Goal: Task Accomplishment & Management: Complete application form

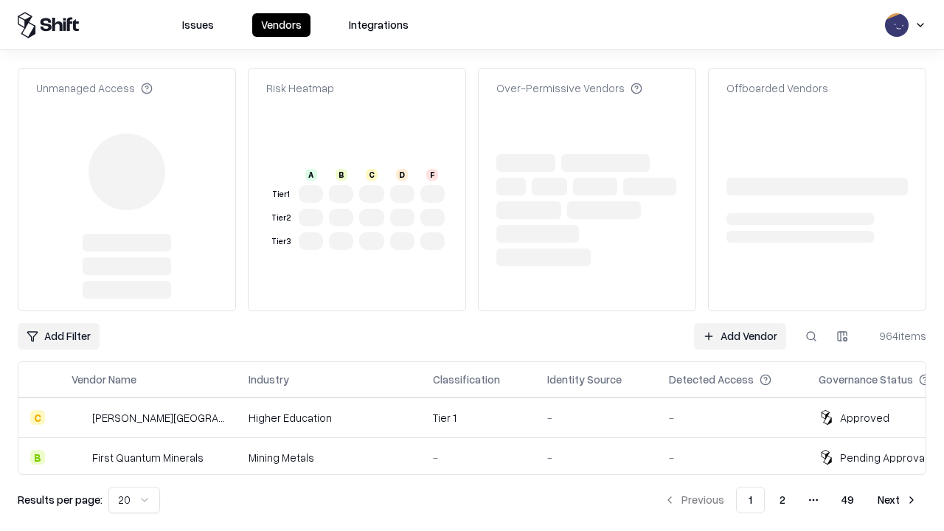
click at [739, 323] on link "Add Vendor" at bounding box center [740, 336] width 92 height 27
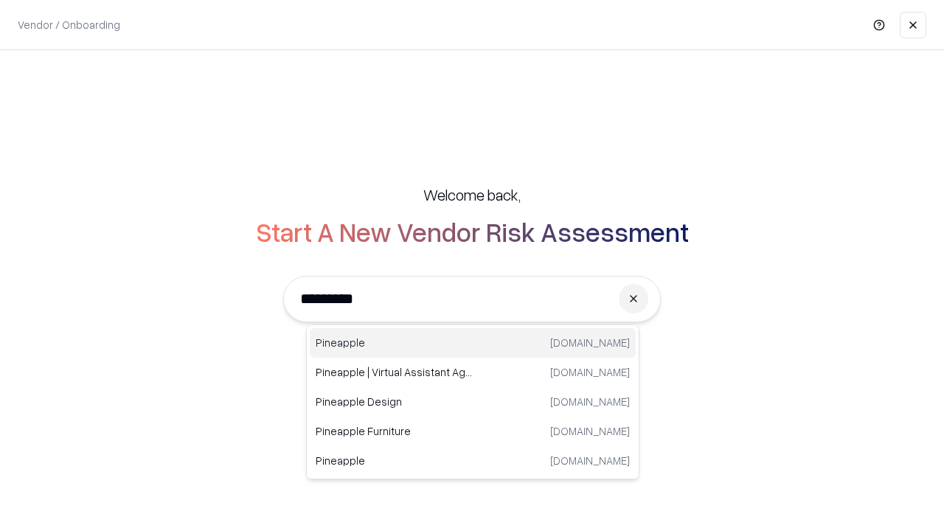
click at [473, 343] on div "Pineapple [DOMAIN_NAME]" at bounding box center [473, 342] width 326 height 29
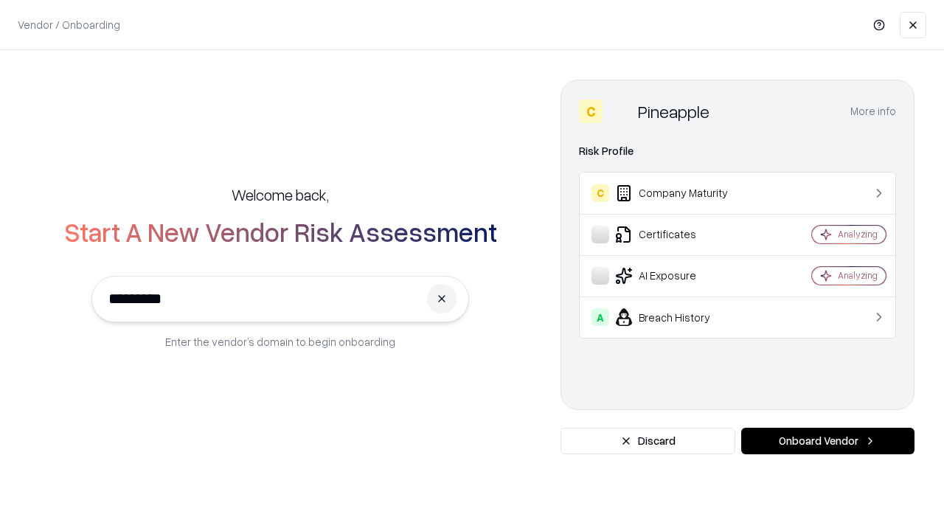
type input "*********"
click at [827, 441] on button "Onboard Vendor" at bounding box center [827, 441] width 173 height 27
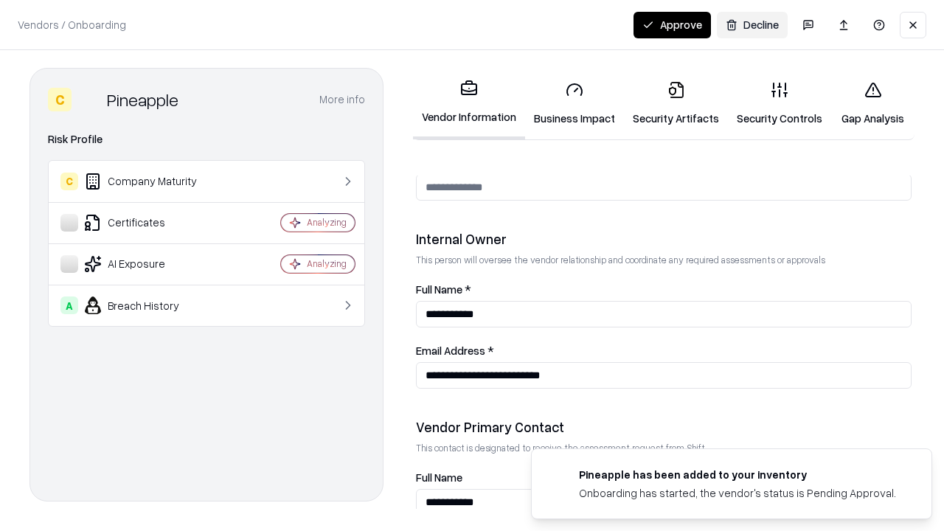
scroll to position [764, 0]
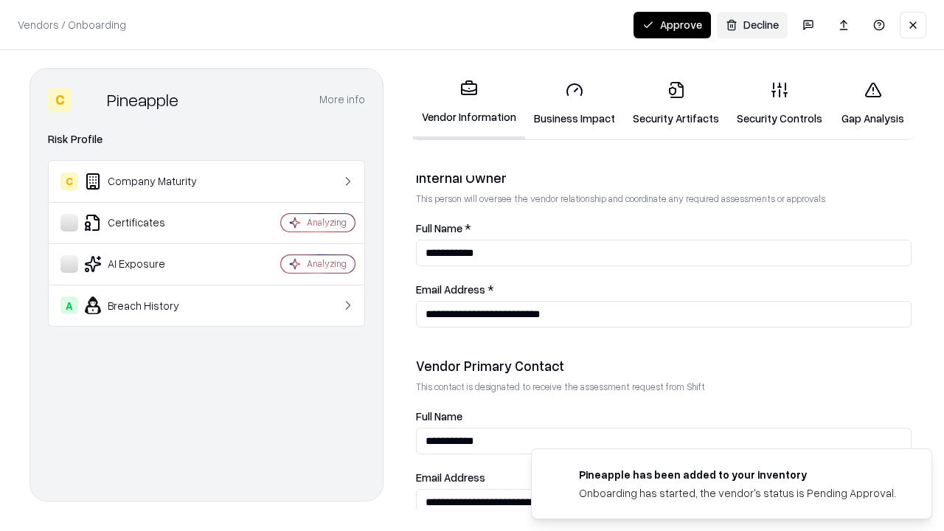
click at [675, 103] on link "Security Artifacts" at bounding box center [676, 103] width 104 height 69
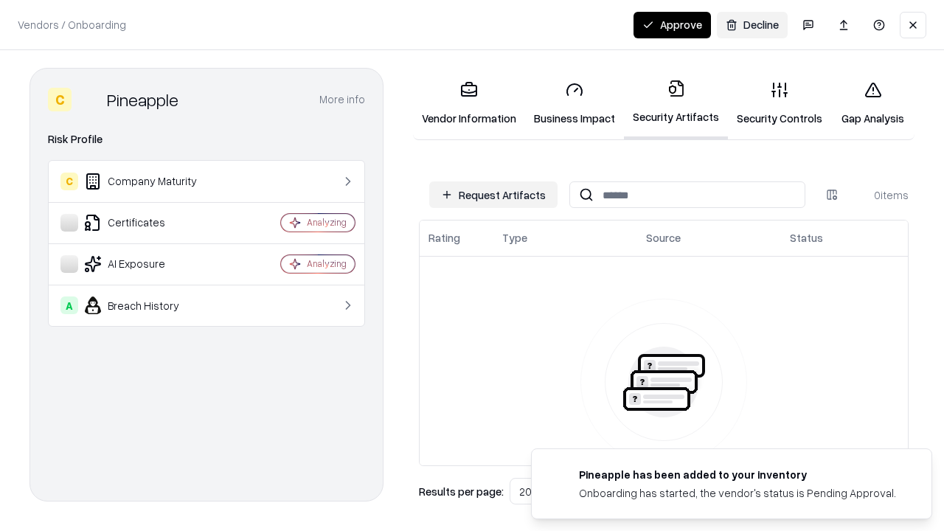
click at [493, 195] on button "Request Artifacts" at bounding box center [493, 194] width 128 height 27
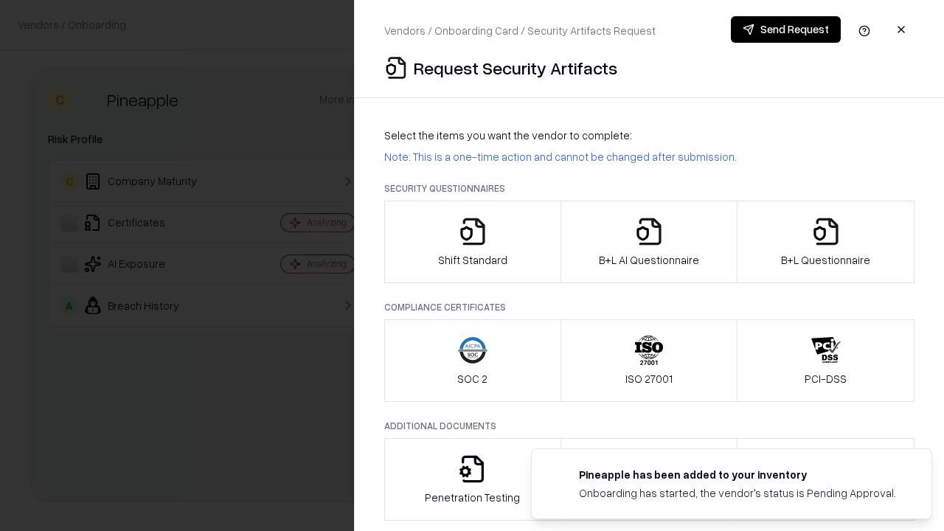
click at [825, 242] on icon "button" at bounding box center [825, 231] width 29 height 29
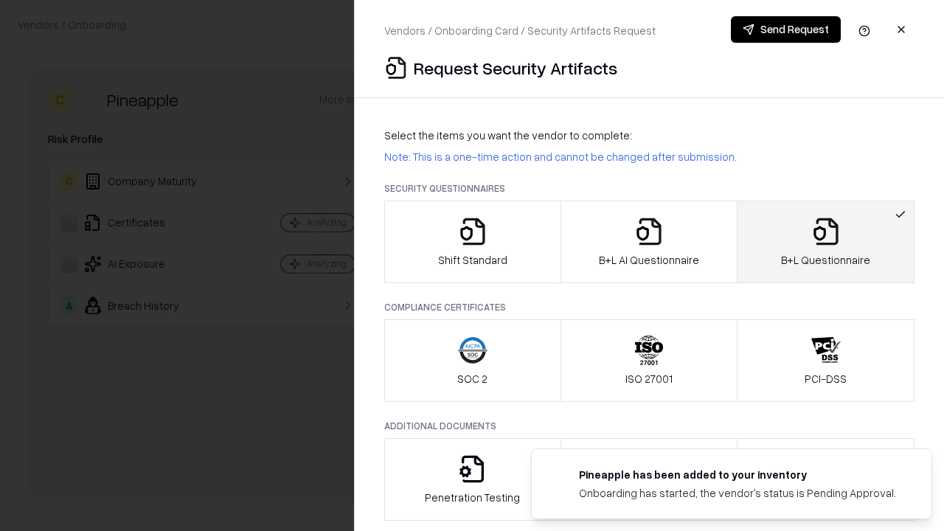
click at [648, 242] on icon "button" at bounding box center [648, 231] width 29 height 29
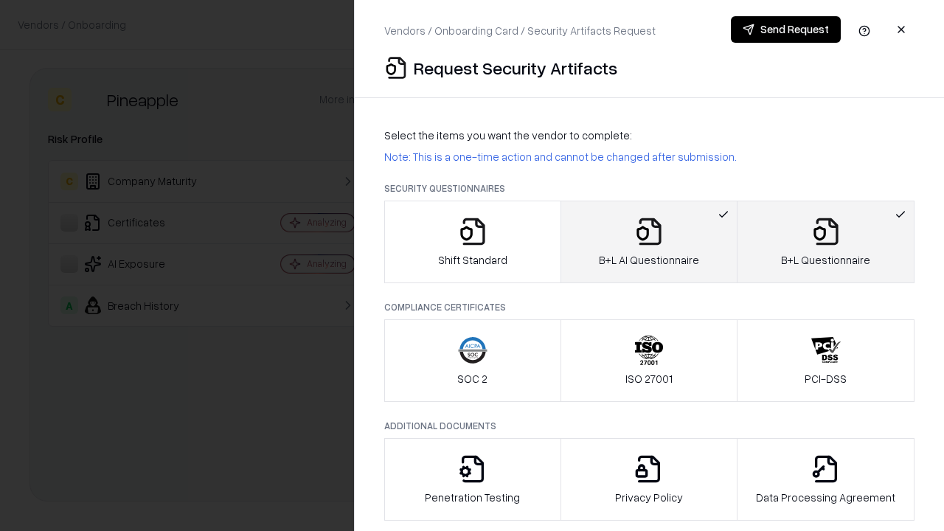
click at [785, 29] on button "Send Request" at bounding box center [786, 29] width 110 height 27
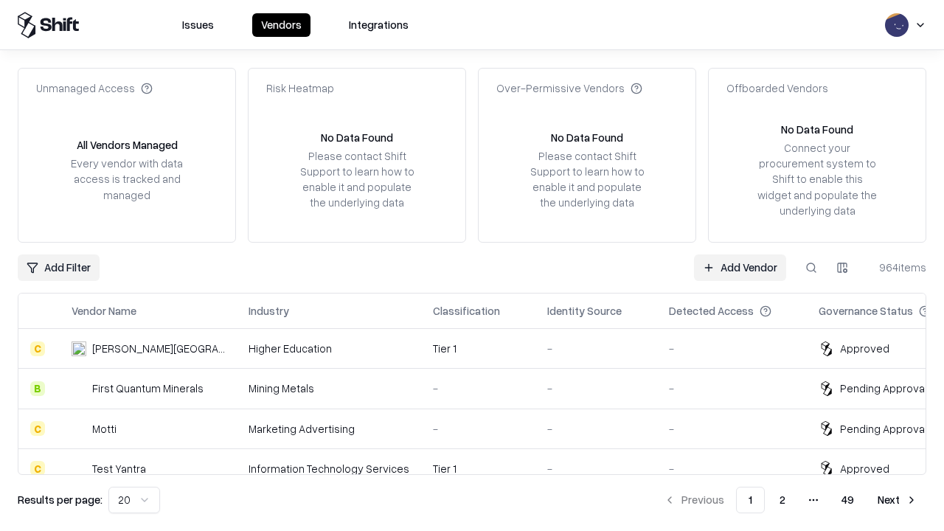
click at [811, 267] on button at bounding box center [811, 267] width 27 height 27
type input "*********"
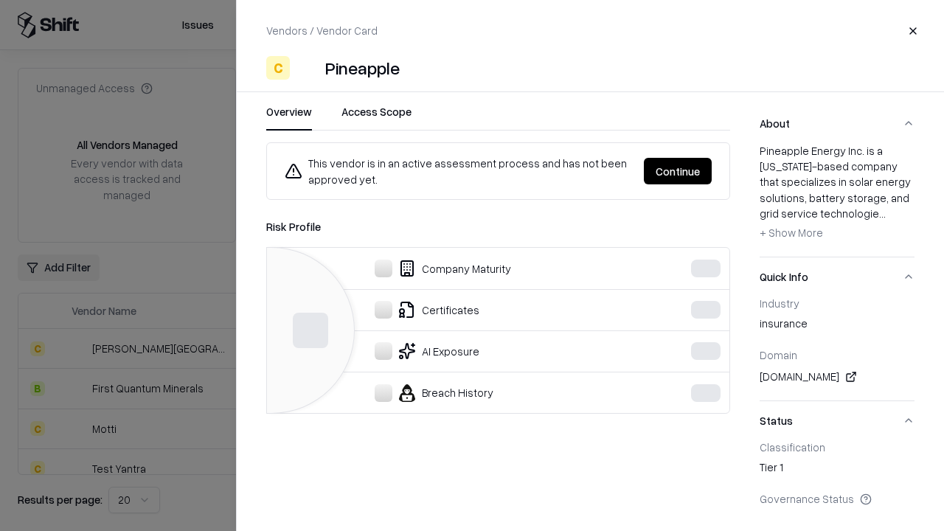
scroll to position [653, 0]
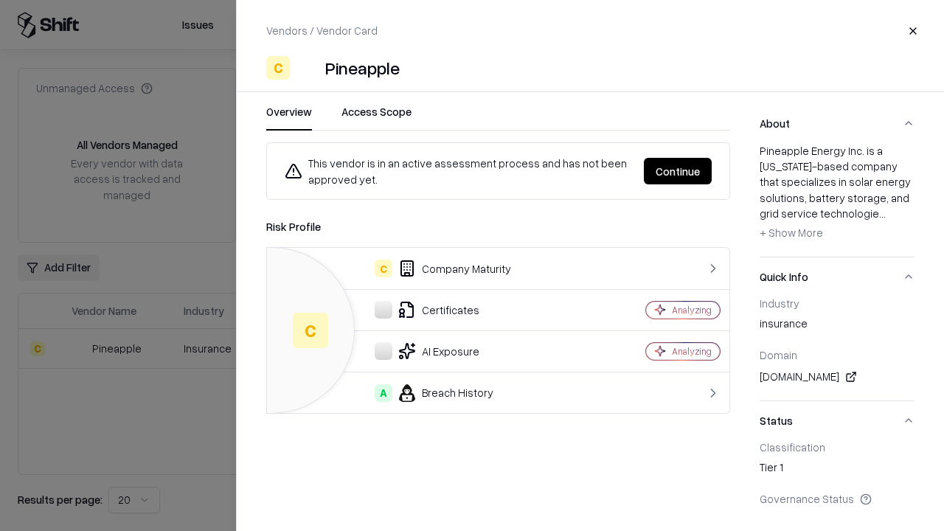
click at [677, 171] on button "Continue" at bounding box center [678, 171] width 68 height 27
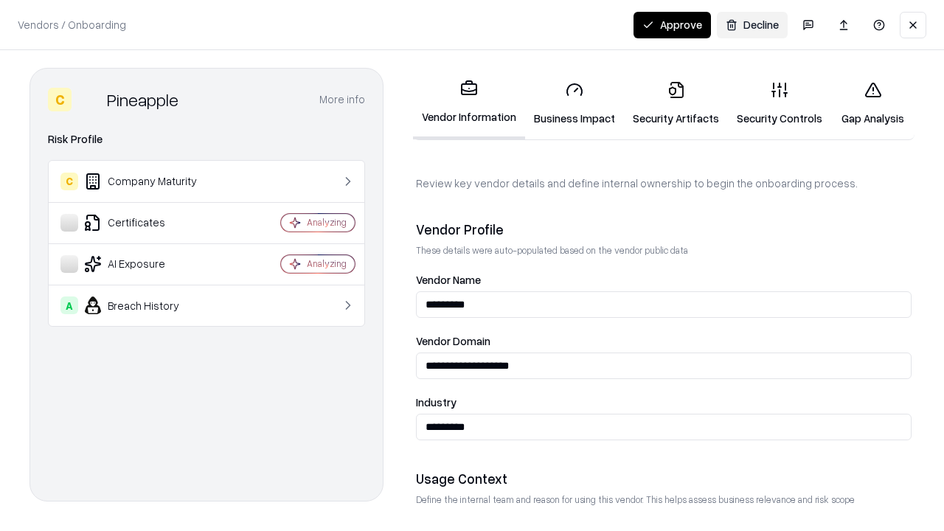
click at [675, 103] on link "Security Artifacts" at bounding box center [676, 103] width 104 height 69
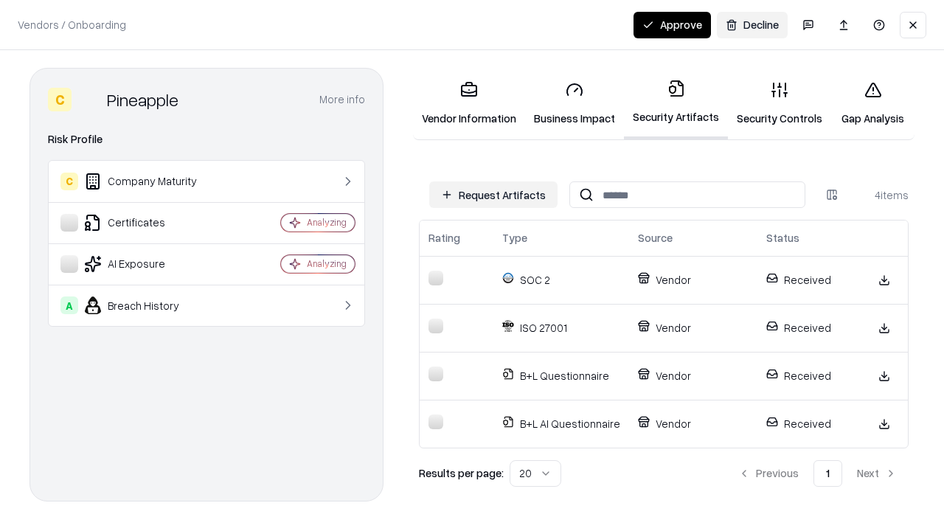
click at [672, 24] on button "Approve" at bounding box center [671, 25] width 77 height 27
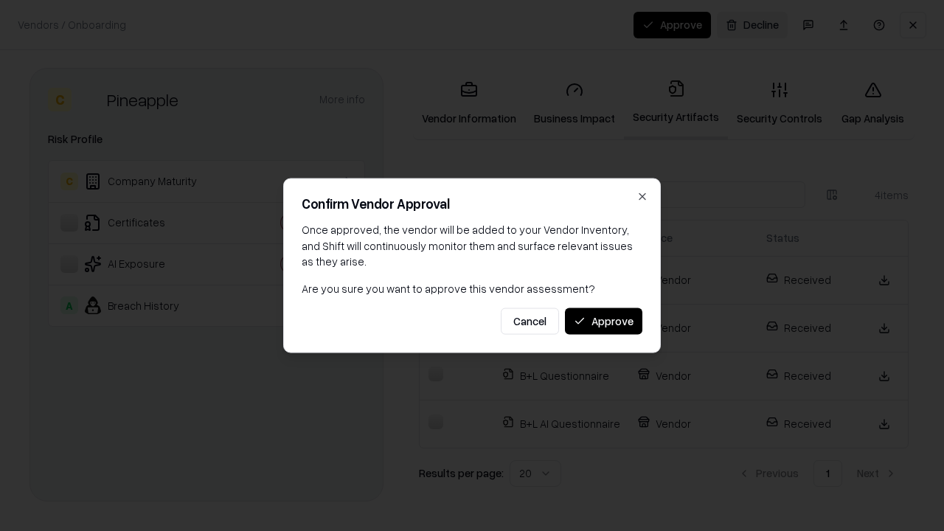
click at [603, 321] on button "Approve" at bounding box center [603, 320] width 77 height 27
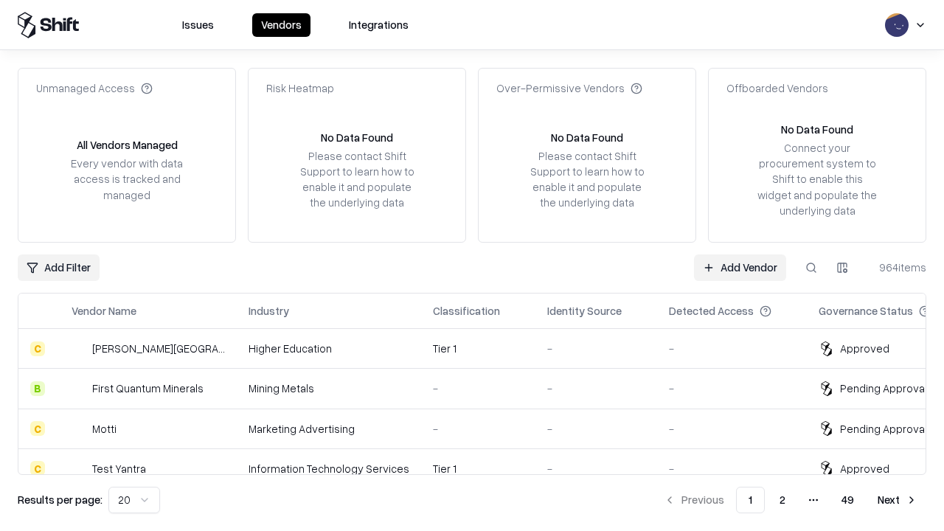
type input "*********"
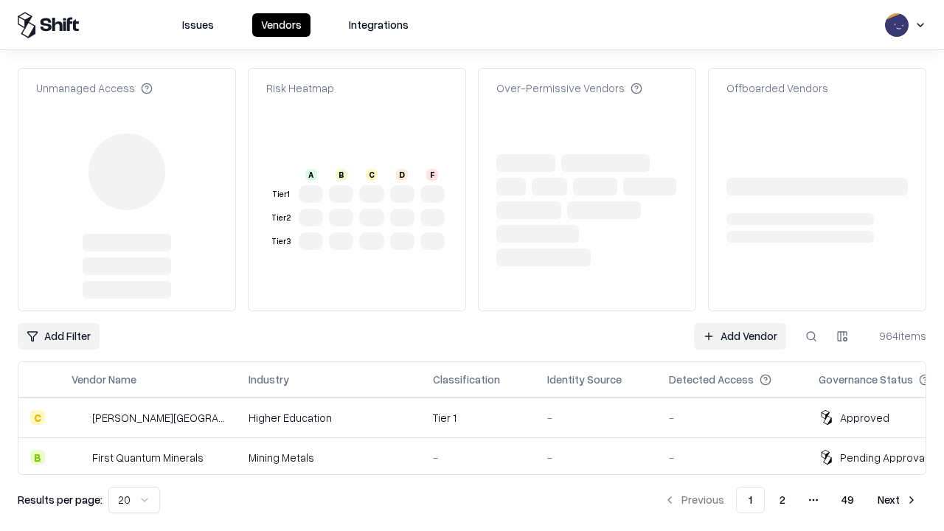
click at [739, 323] on link "Add Vendor" at bounding box center [740, 336] width 92 height 27
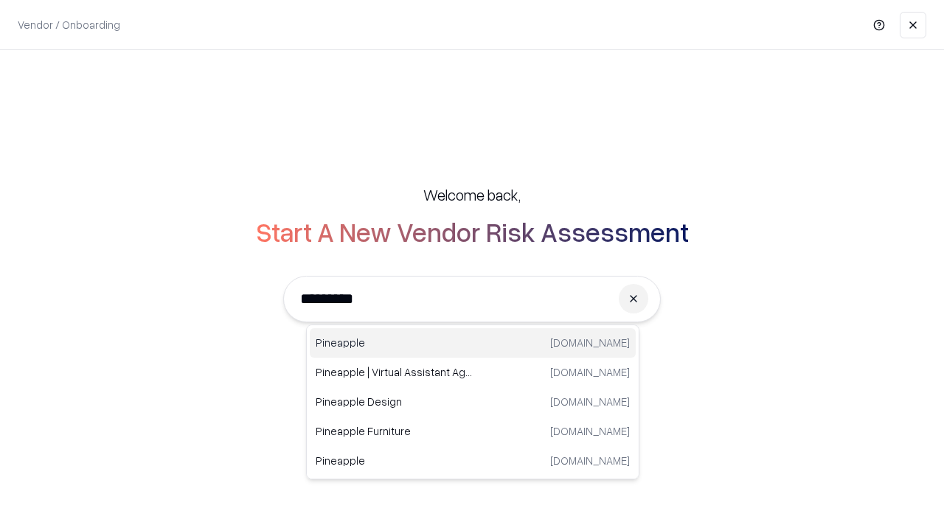
click at [473, 343] on div "Pineapple [DOMAIN_NAME]" at bounding box center [473, 342] width 326 height 29
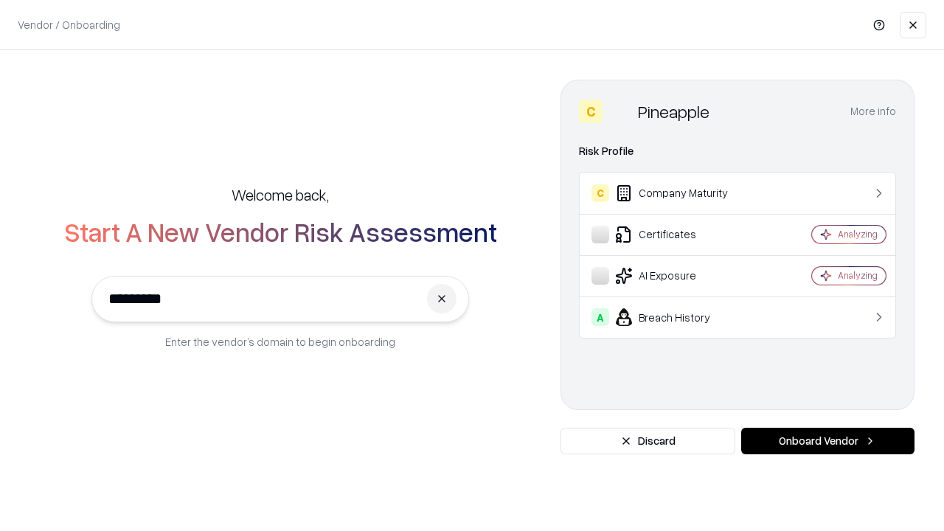
type input "*********"
click at [827, 441] on button "Onboard Vendor" at bounding box center [827, 441] width 173 height 27
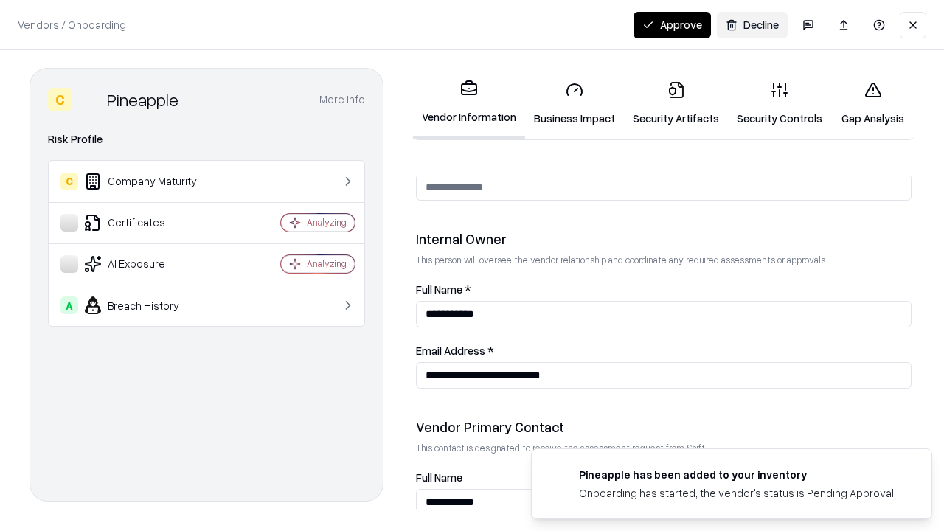
scroll to position [764, 0]
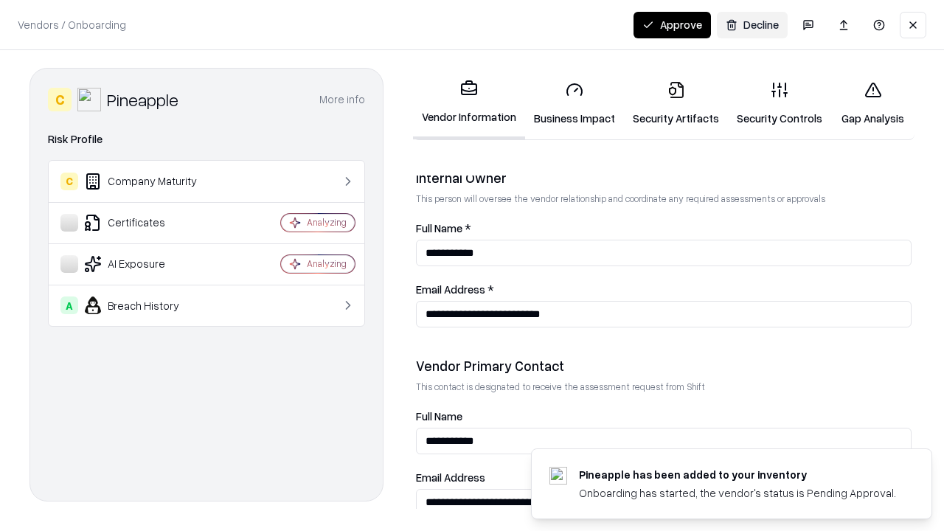
click at [672, 24] on button "Approve" at bounding box center [671, 25] width 77 height 27
